Goal: Information Seeking & Learning: Stay updated

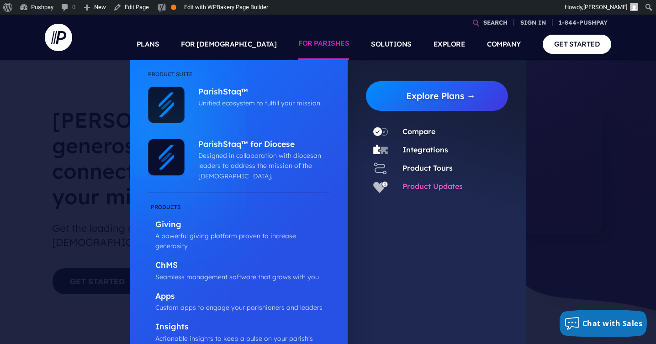
click at [426, 184] on link "Product Updates" at bounding box center [432, 186] width 60 height 9
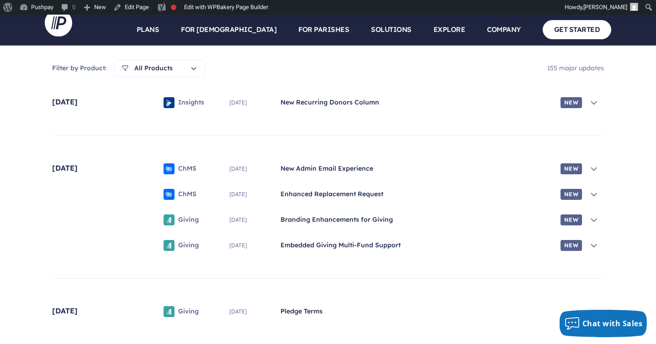
click at [569, 98] on span "New" at bounding box center [570, 102] width 21 height 11
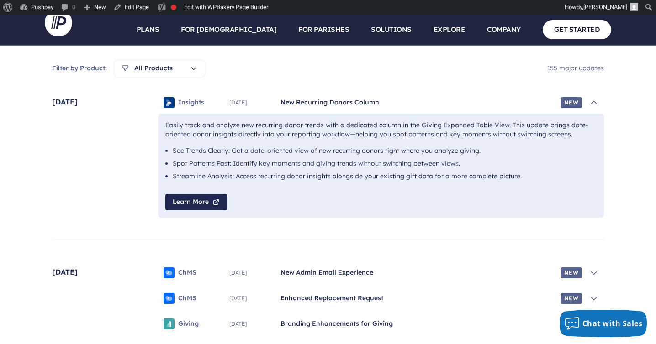
click at [569, 98] on span "New" at bounding box center [570, 102] width 21 height 11
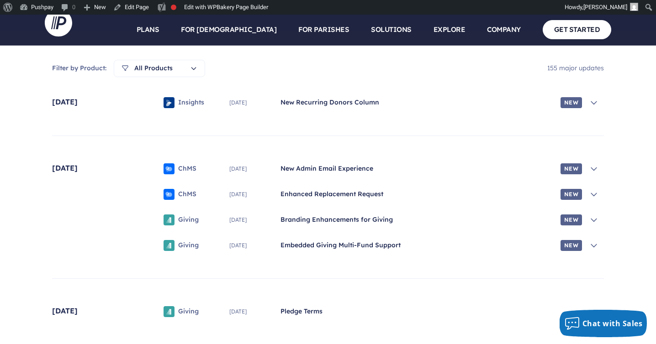
drag, startPoint x: 546, startPoint y: 74, endPoint x: 535, endPoint y: 251, distance: 176.5
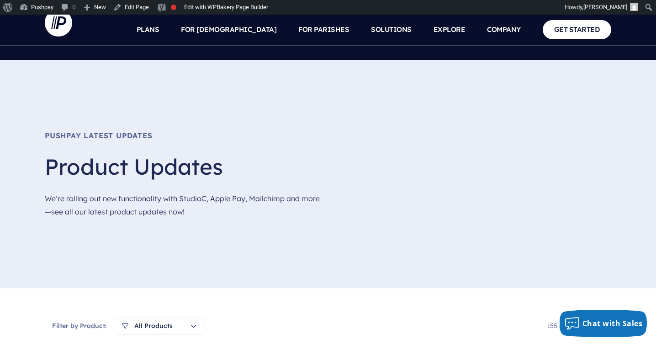
scroll to position [153, 0]
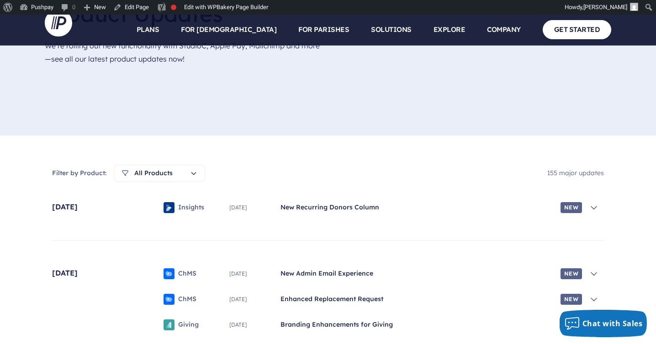
click at [486, 172] on div "Filter by Product: All Products All Products Apps ChMS Giving Insights Integrat…" at bounding box center [327, 173] width 551 height 17
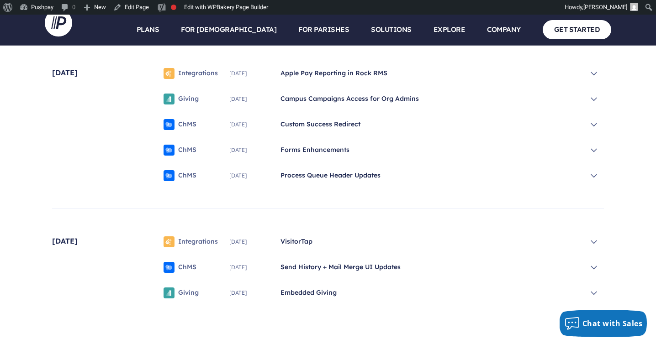
scroll to position [535, 0]
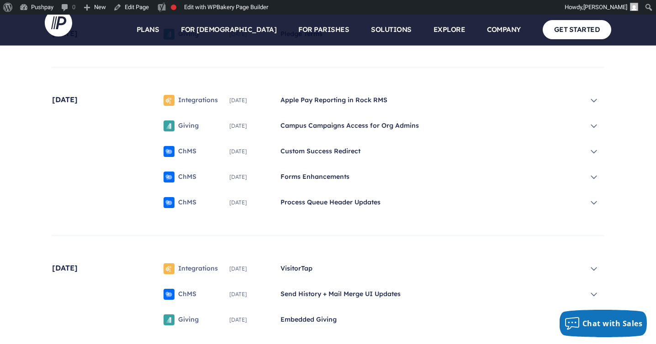
drag, startPoint x: 444, startPoint y: 75, endPoint x: 445, endPoint y: 126, distance: 50.2
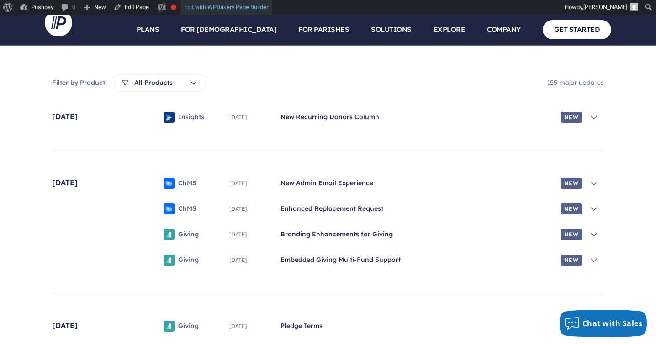
scroll to position [156, 0]
